Goal: Information Seeking & Learning: Check status

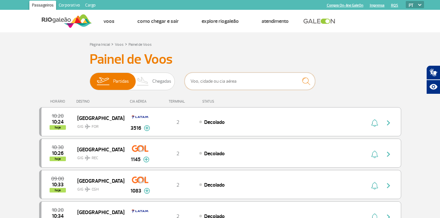
click at [251, 82] on input "text" at bounding box center [250, 80] width 131 height 17
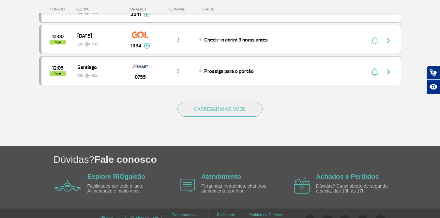
scroll to position [666, 0]
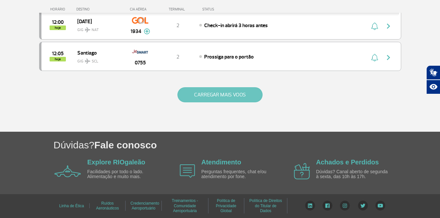
click at [229, 96] on button "CARREGAR MAIS VOOS" at bounding box center [220, 94] width 85 height 15
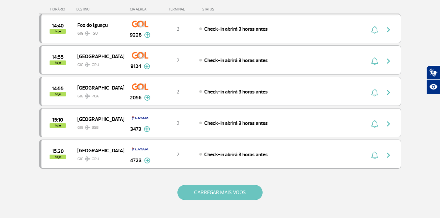
scroll to position [1254, 0]
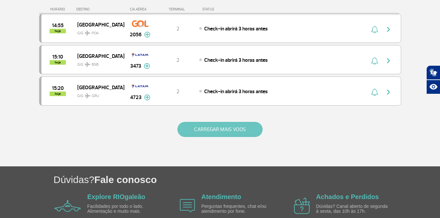
click at [225, 132] on button "CARREGAR MAIS VOOS" at bounding box center [220, 129] width 85 height 15
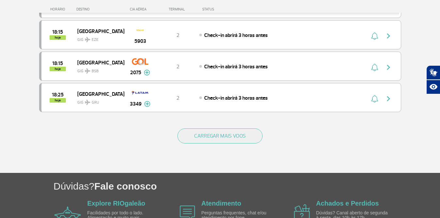
scroll to position [1915, 0]
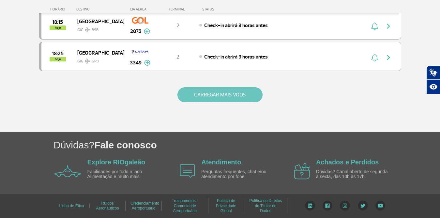
click at [228, 99] on button "CARREGAR MAIS VOOS" at bounding box center [220, 94] width 85 height 15
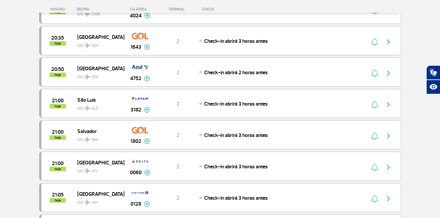
scroll to position [2542, 0]
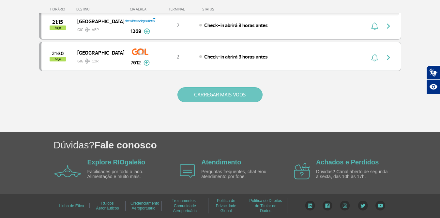
click at [227, 98] on button "CARREGAR MAIS VOOS" at bounding box center [220, 94] width 85 height 15
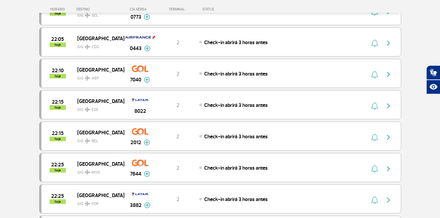
scroll to position [3129, 0]
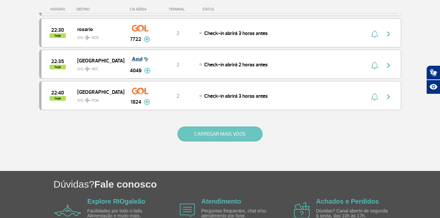
click at [222, 134] on button "CARREGAR MAIS VOOS" at bounding box center [220, 133] width 85 height 15
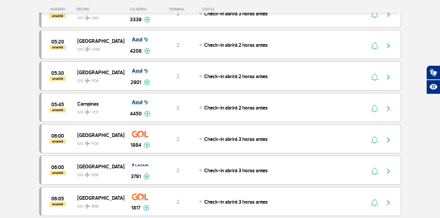
scroll to position [3795, 0]
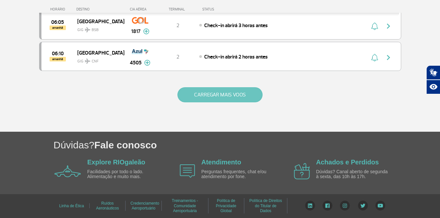
click at [223, 96] on button "CARREGAR MAIS VOOS" at bounding box center [220, 94] width 85 height 15
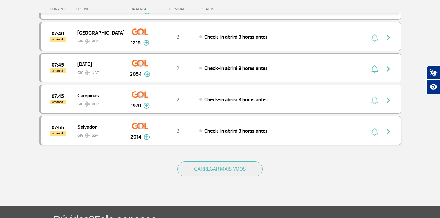
scroll to position [4349, 0]
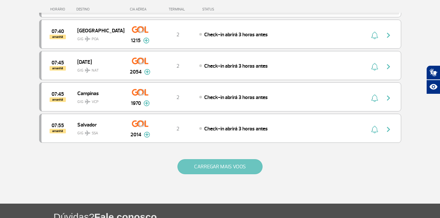
click at [212, 170] on button "CARREGAR MAIS VOOS" at bounding box center [220, 166] width 85 height 15
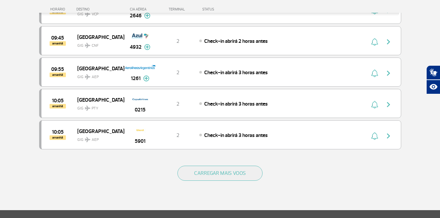
scroll to position [5048, 0]
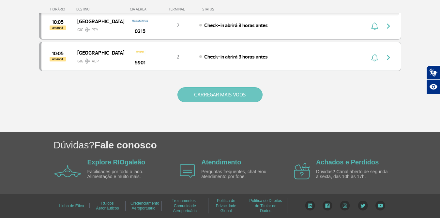
click at [222, 98] on button "CARREGAR MAIS VOOS" at bounding box center [220, 94] width 85 height 15
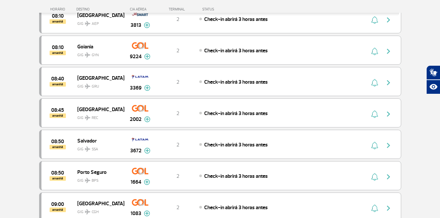
scroll to position [4843, 0]
